Goal: Task Accomplishment & Management: Manage account settings

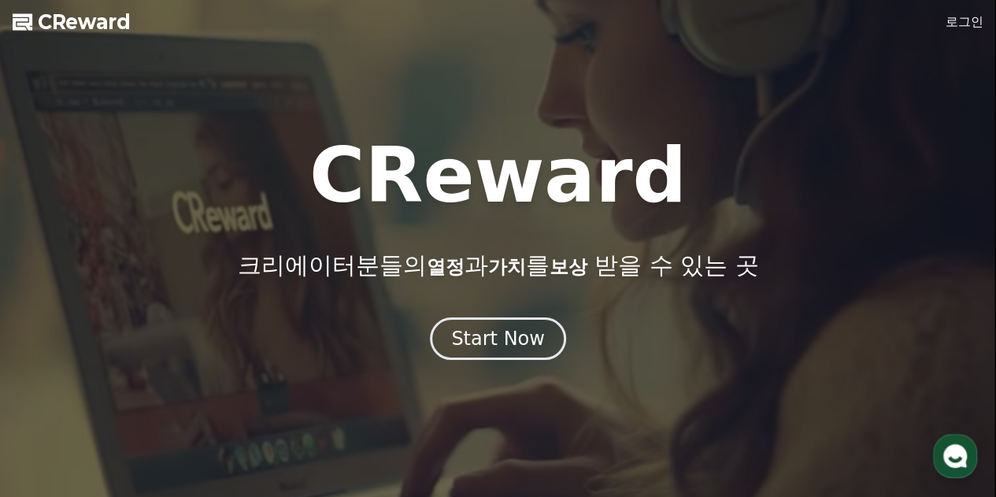
click at [968, 21] on link "로그인" at bounding box center [965, 22] width 38 height 19
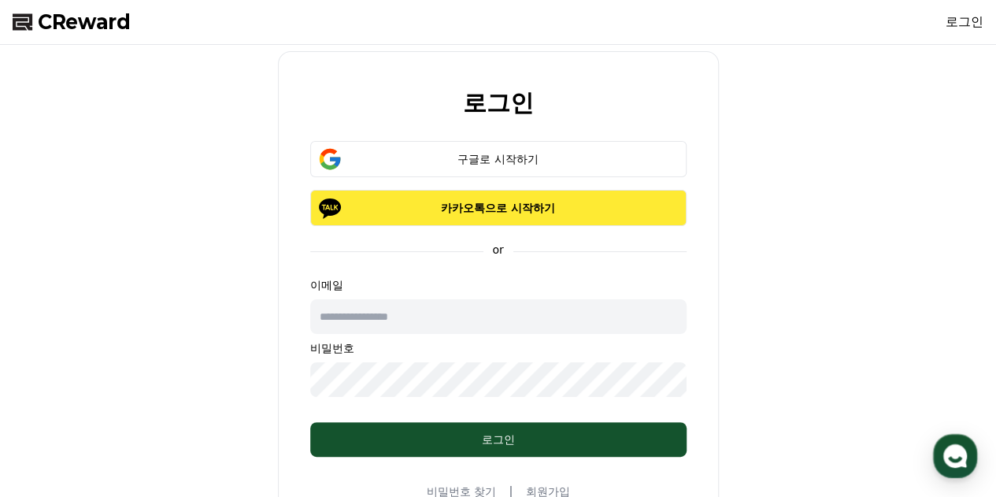
click at [576, 215] on button "카카오톡으로 시작하기" at bounding box center [498, 208] width 377 height 36
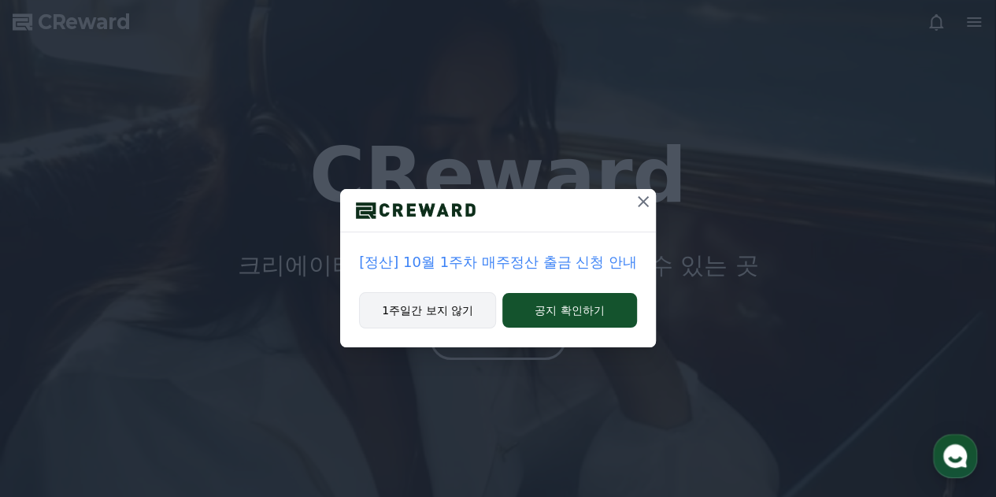
click at [441, 305] on button "1주일간 보지 않기" at bounding box center [427, 310] width 137 height 36
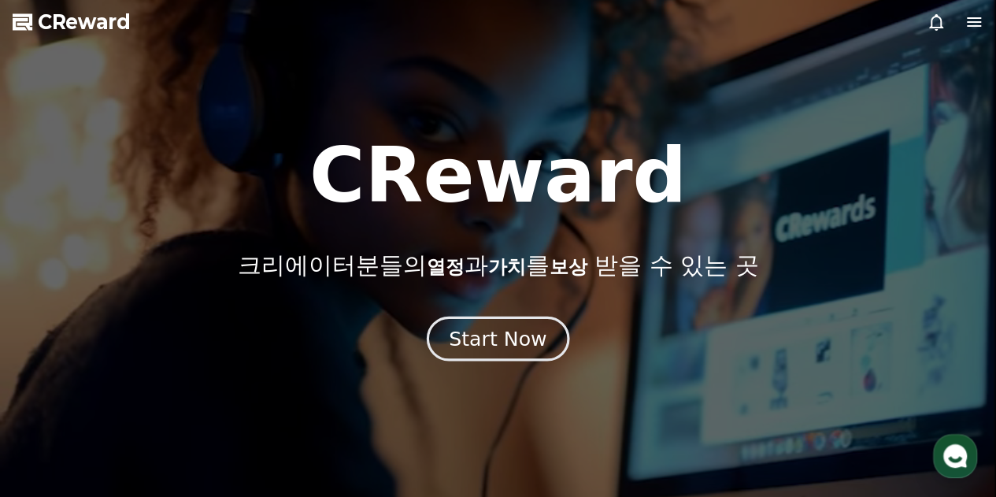
click at [479, 335] on div "Start Now" at bounding box center [498, 338] width 98 height 27
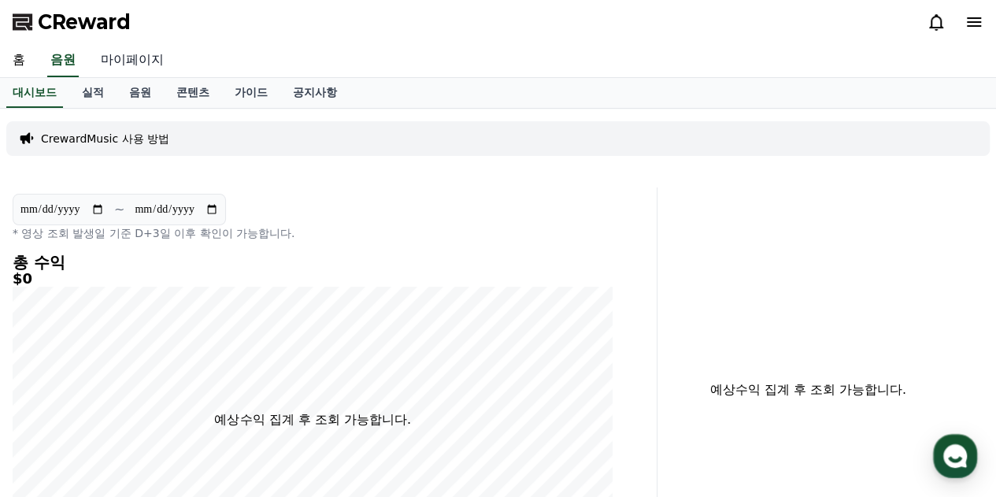
click at [153, 54] on link "마이페이지" at bounding box center [132, 60] width 88 height 33
select select "**********"
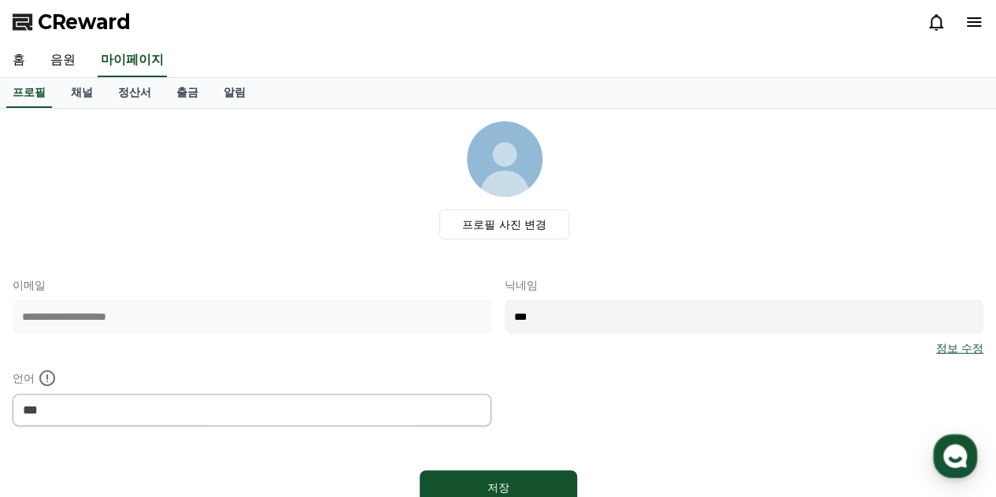
click at [565, 313] on input "***" at bounding box center [745, 316] width 480 height 35
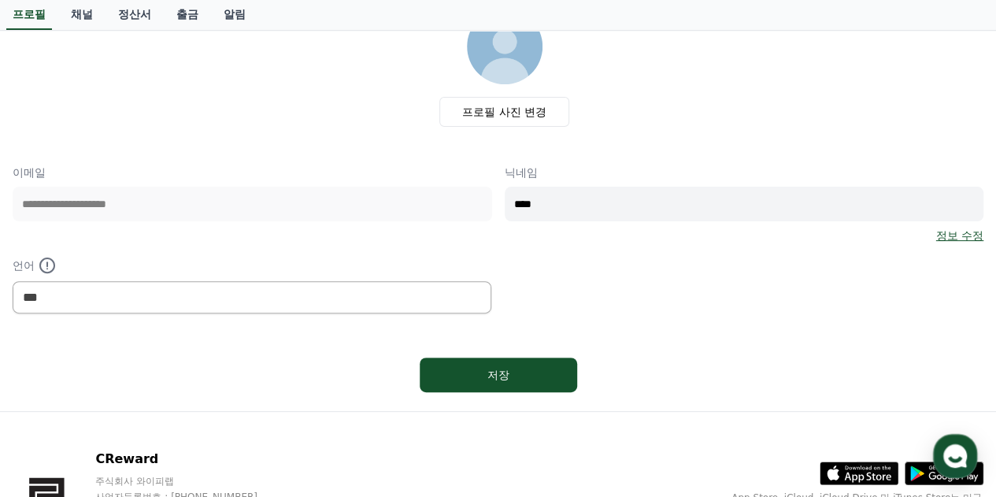
scroll to position [131, 0]
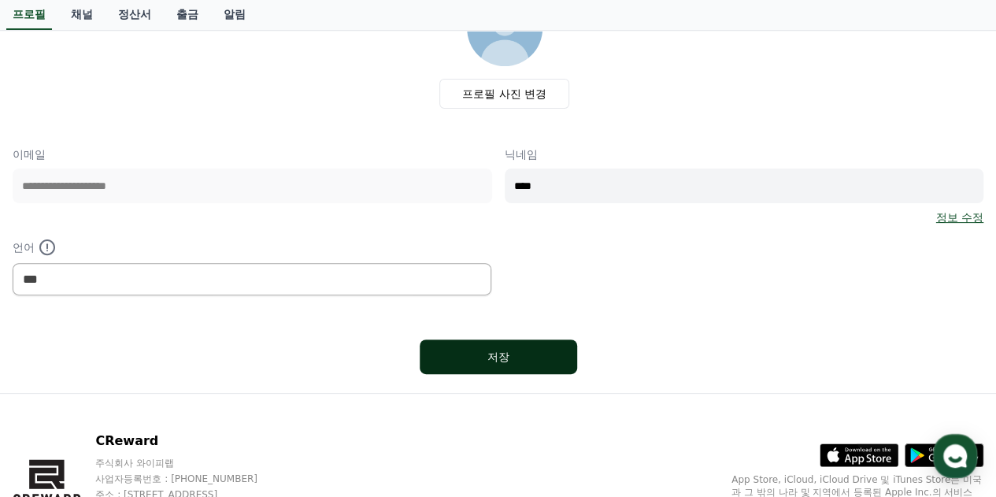
type input "****"
click at [514, 343] on button "저장" at bounding box center [499, 356] width 158 height 35
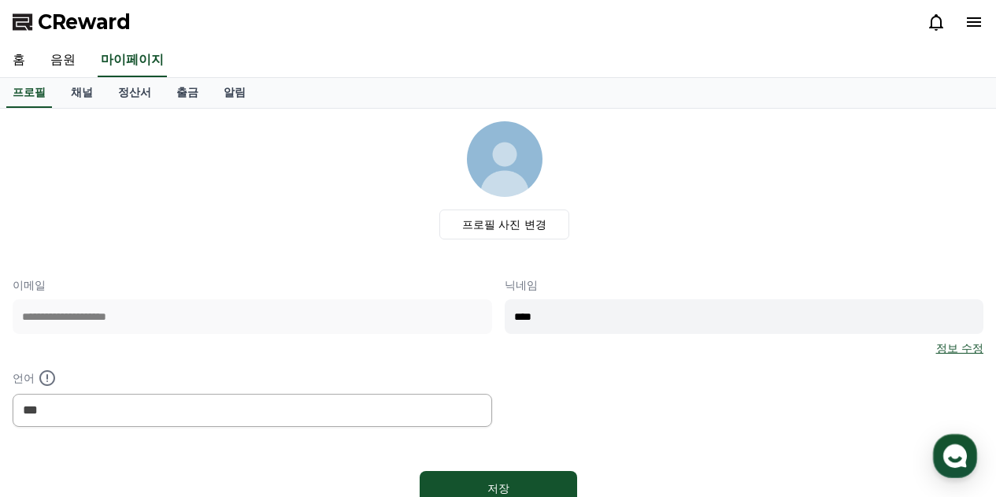
select select "**********"
click at [84, 92] on link "채널" at bounding box center [81, 93] width 47 height 30
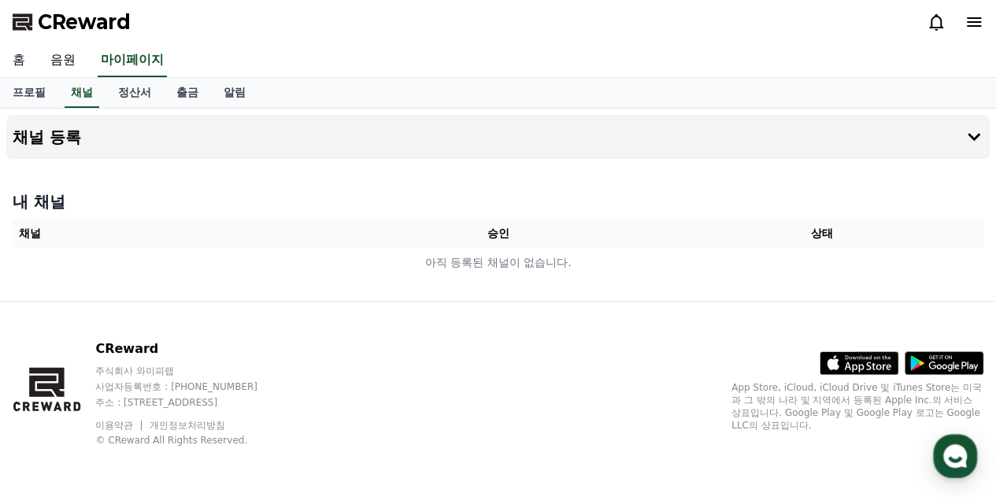
click at [20, 61] on link "홈" at bounding box center [19, 60] width 38 height 33
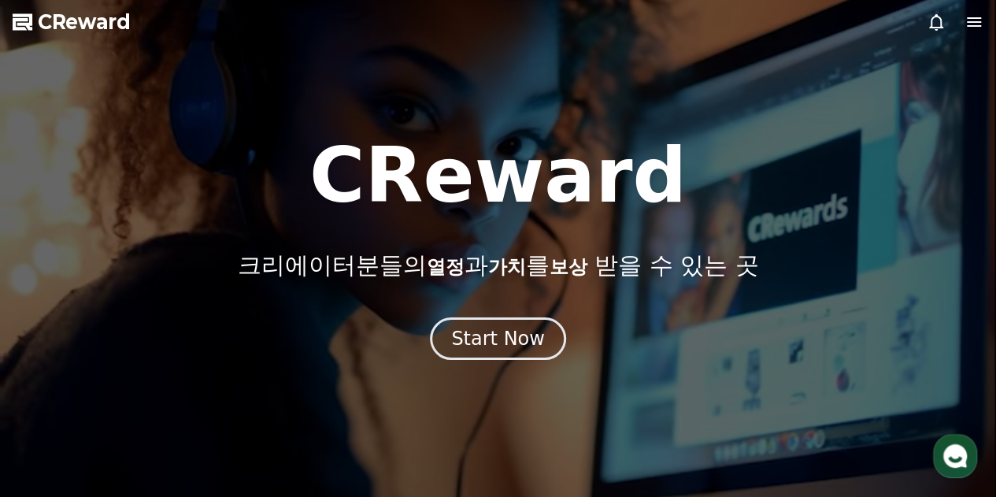
click at [983, 23] on icon at bounding box center [974, 22] width 19 height 19
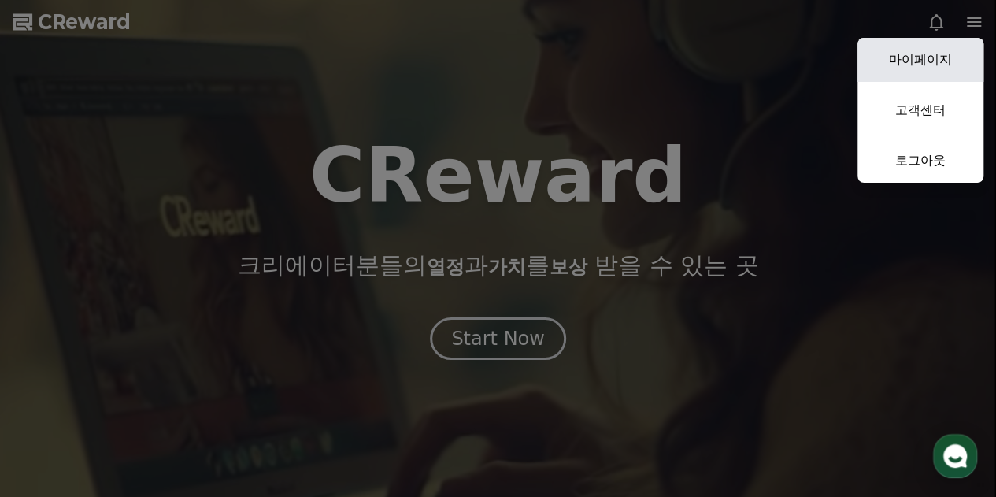
click at [935, 51] on link "마이페이지" at bounding box center [921, 60] width 126 height 44
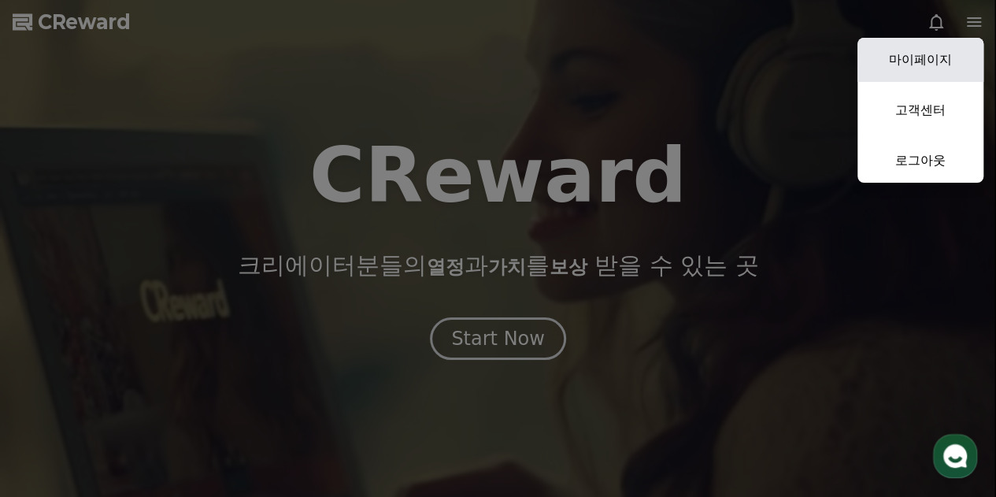
select select "**********"
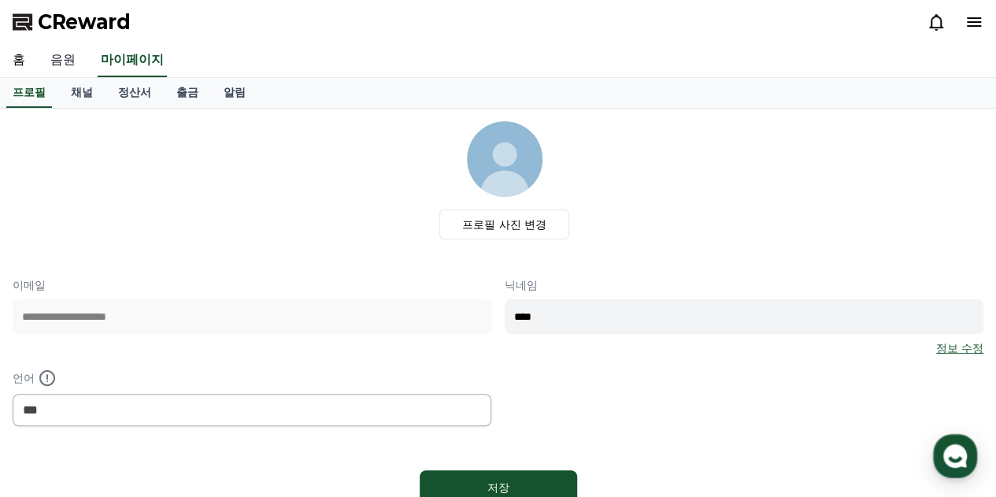
click at [69, 64] on link "음원" at bounding box center [63, 60] width 50 height 33
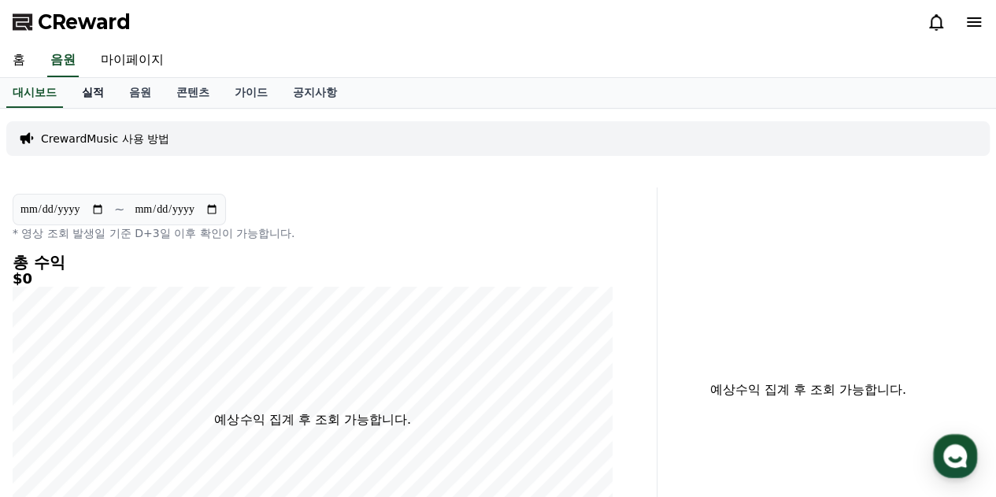
click at [98, 85] on link "실적" at bounding box center [92, 93] width 47 height 30
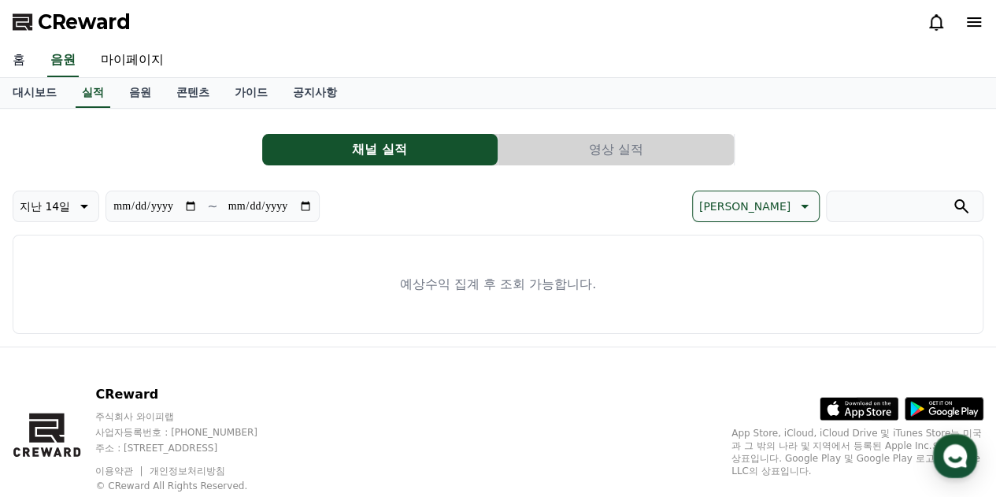
click at [24, 62] on link "홈" at bounding box center [19, 60] width 38 height 33
click at [121, 54] on link "마이페이지" at bounding box center [132, 60] width 88 height 33
select select "**********"
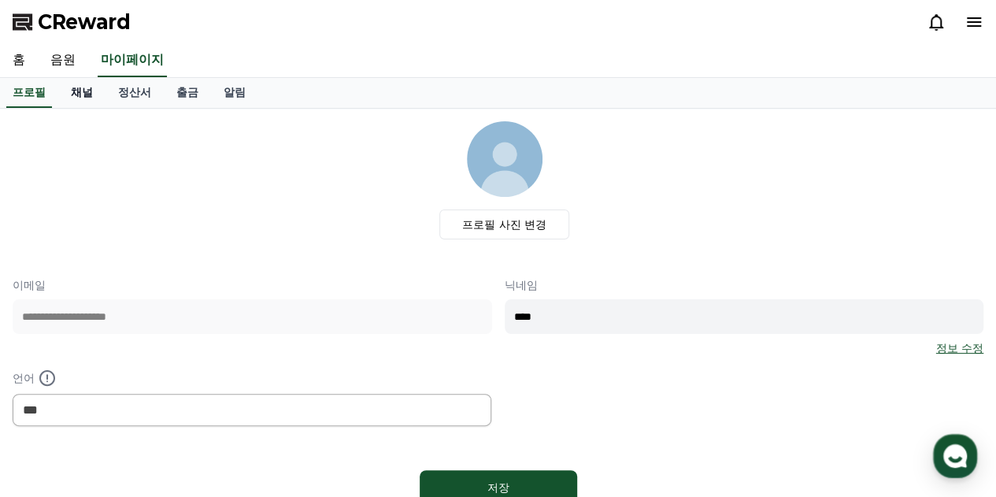
click at [80, 89] on link "채널" at bounding box center [81, 93] width 47 height 30
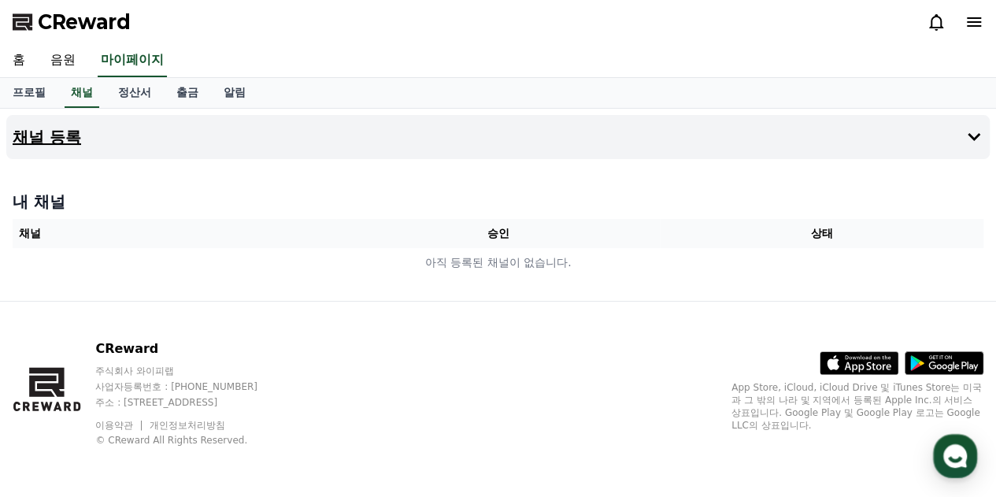
click at [974, 136] on icon at bounding box center [974, 137] width 19 height 19
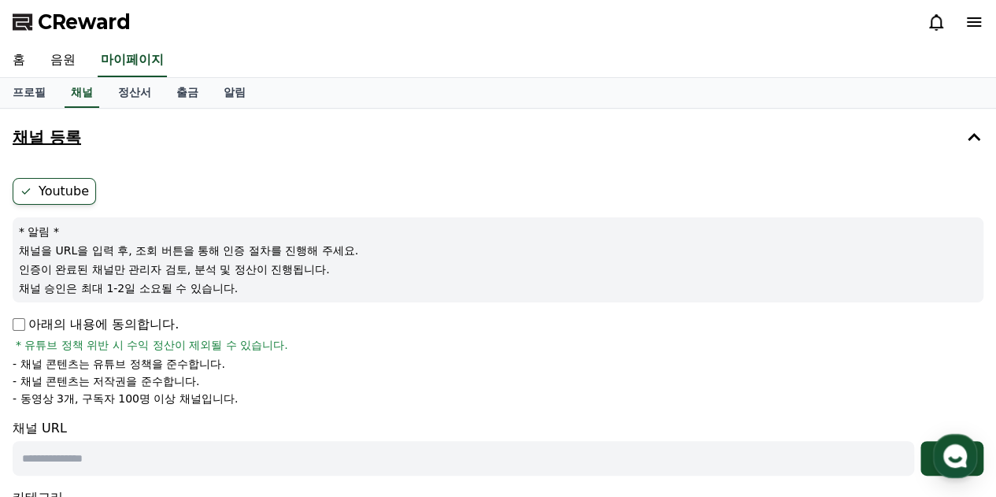
click at [46, 178] on label "Youtube" at bounding box center [54, 191] width 83 height 27
click at [43, 188] on label "Youtube" at bounding box center [54, 191] width 83 height 27
click at [11, 322] on div "Youtube * 알림 * 채널을 URL을 입력 후, 조회 버튼을 통해 인증 절차를 진행해 주세요. 인증이 완료된 채널만 관리자 검토, 분석 …" at bounding box center [498, 380] width 984 height 416
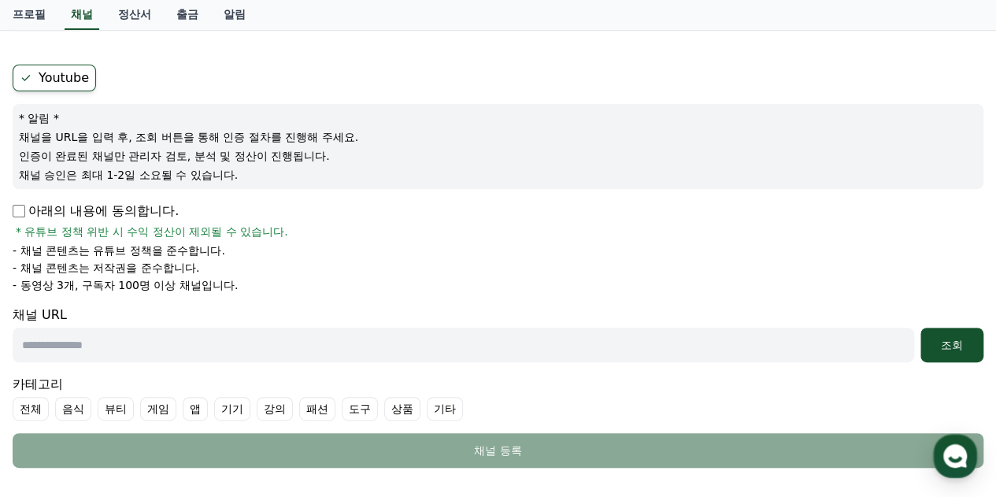
scroll to position [131, 0]
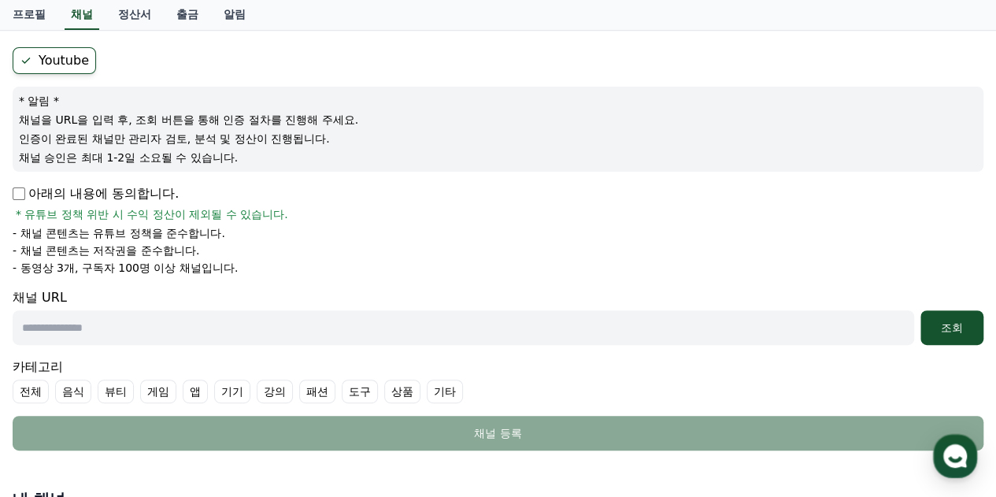
click at [259, 329] on input "text" at bounding box center [464, 327] width 902 height 35
paste input "**********"
type input "**********"
click at [948, 331] on div "조회" at bounding box center [952, 328] width 50 height 16
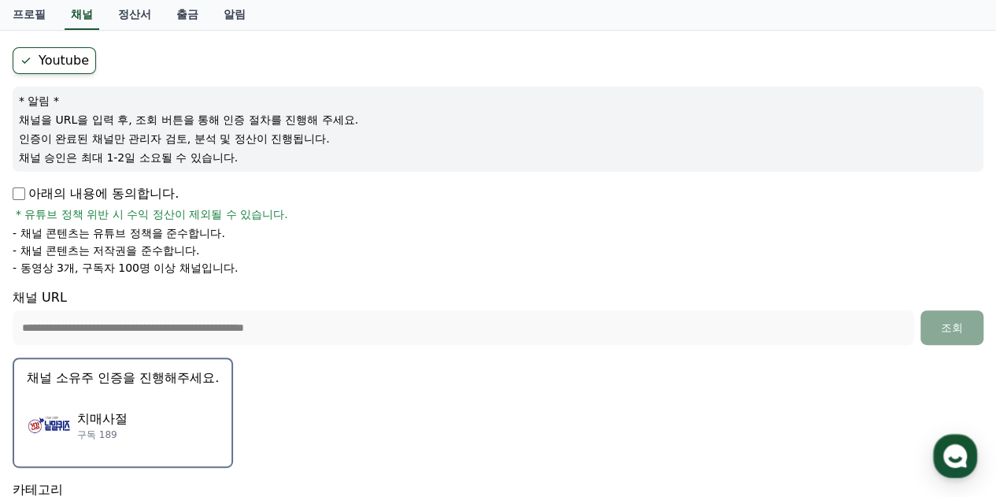
click at [158, 399] on div "치매사절 구독 189" at bounding box center [123, 425] width 192 height 63
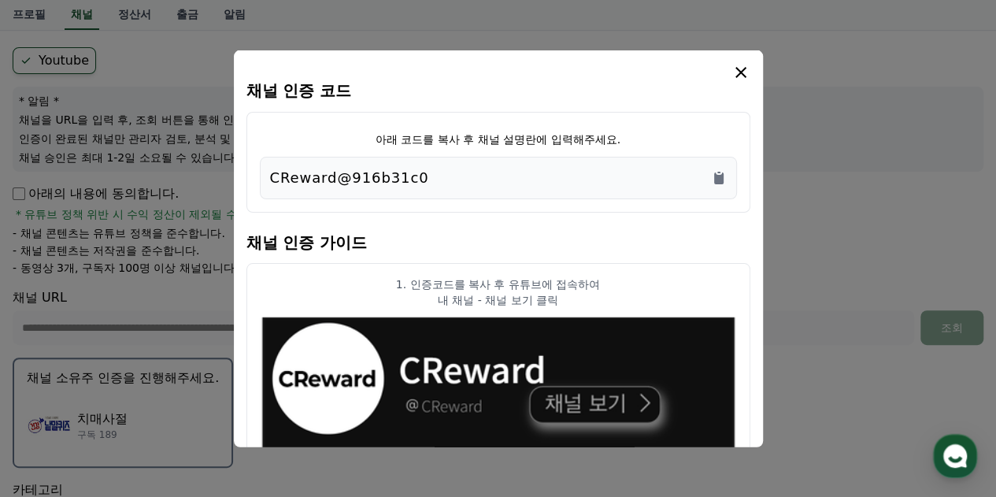
click at [331, 179] on p "CReward@916b31c0" at bounding box center [349, 177] width 159 height 22
click at [584, 168] on div "CReward@916b31c0" at bounding box center [498, 177] width 457 height 22
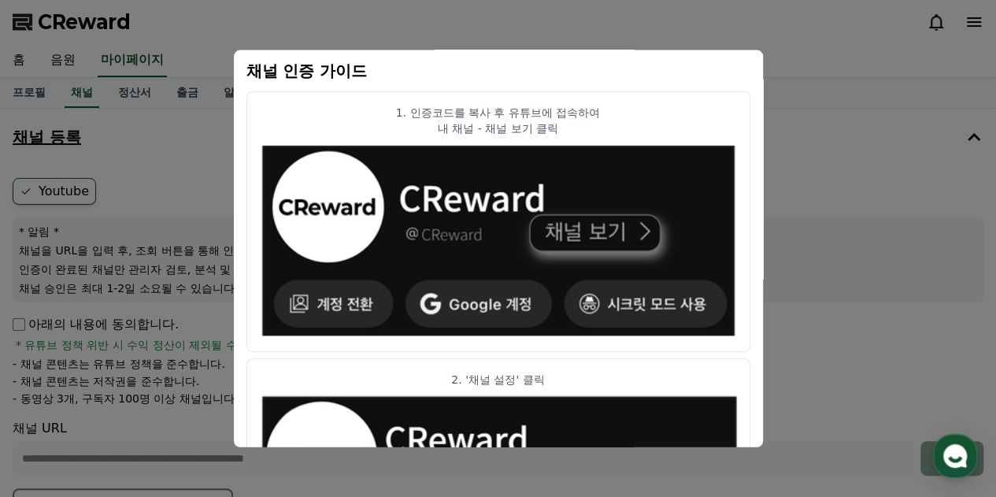
scroll to position [0, 0]
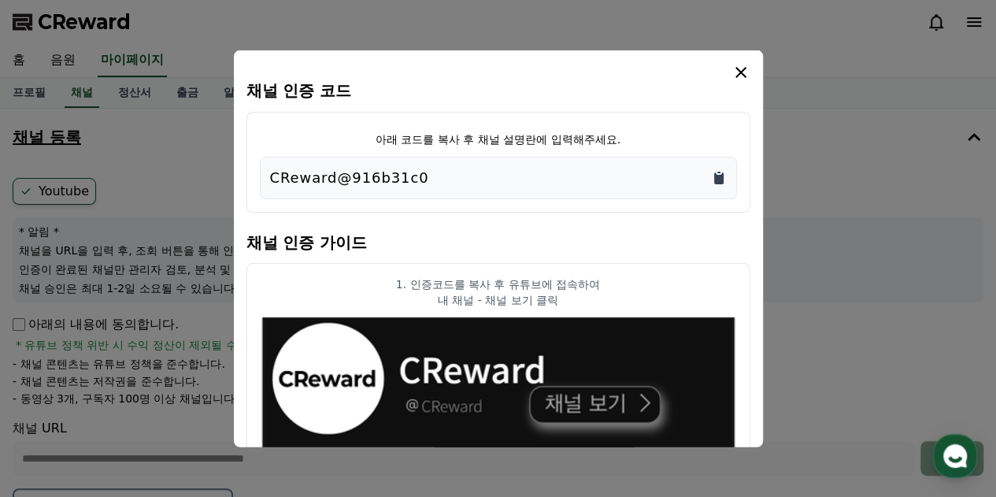
click at [718, 174] on icon "Copy to clipboard" at bounding box center [718, 178] width 9 height 12
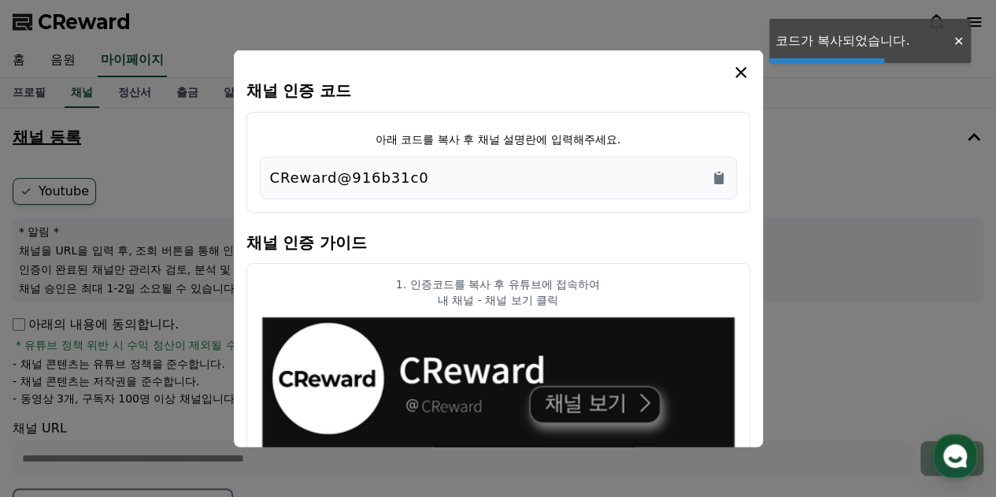
click at [739, 69] on icon "modal" at bounding box center [741, 71] width 11 height 11
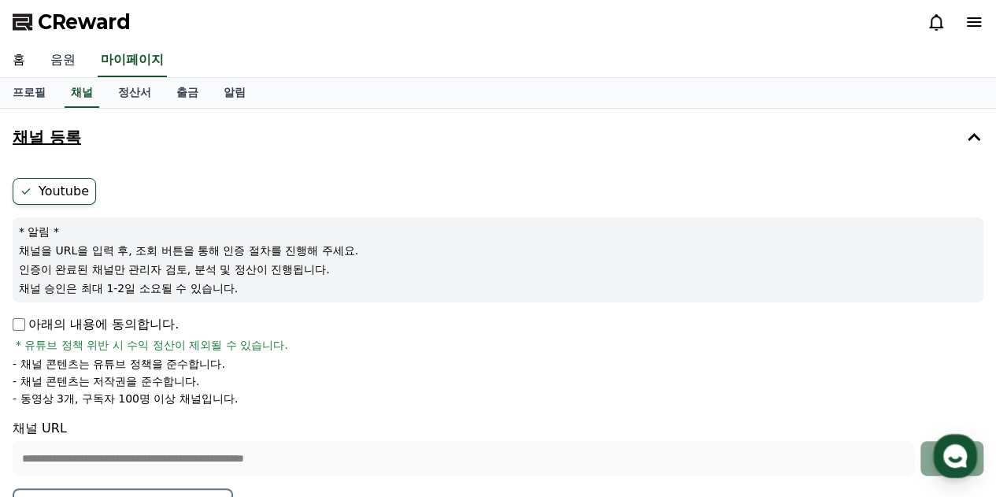
click at [56, 56] on link "음원" at bounding box center [63, 60] width 50 height 33
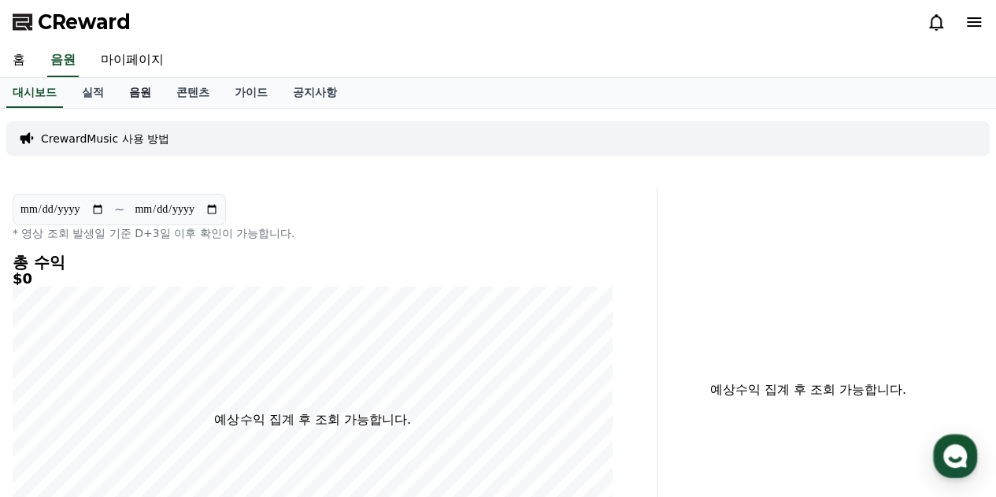
click at [132, 93] on link "음원" at bounding box center [140, 93] width 47 height 30
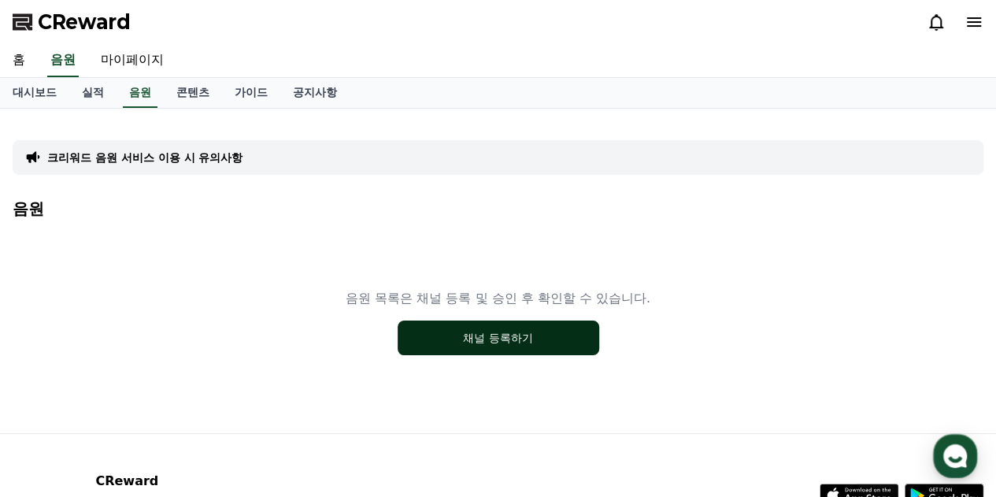
click at [466, 334] on button "채널 등록하기" at bounding box center [499, 338] width 202 height 35
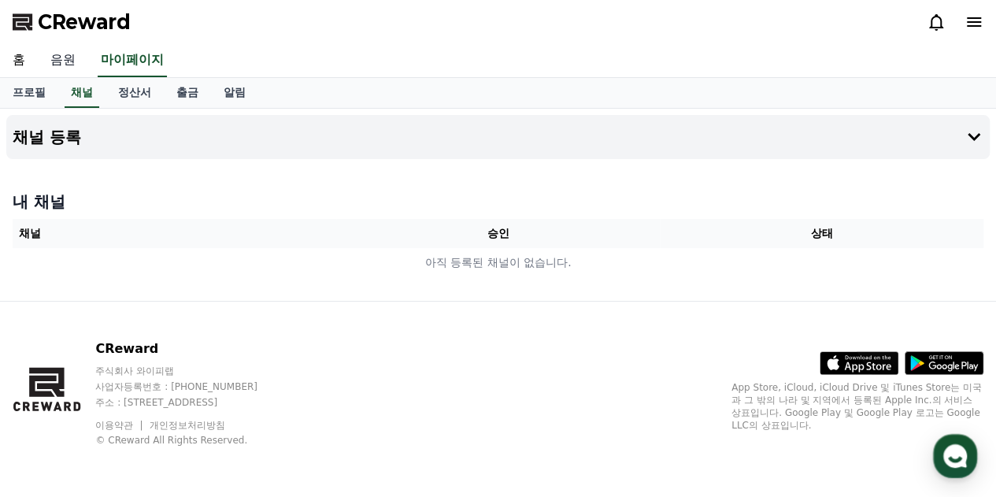
click at [58, 61] on link "음원" at bounding box center [63, 60] width 50 height 33
